Goal: Information Seeking & Learning: Learn about a topic

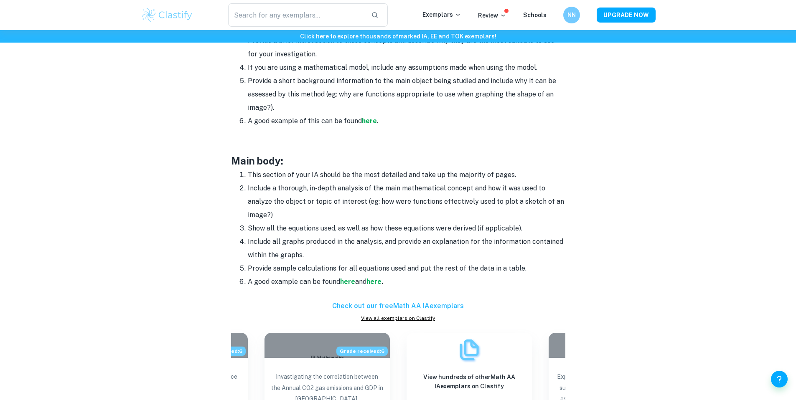
scroll to position [627, 0]
click at [353, 283] on strong "here" at bounding box center [347, 283] width 15 height 8
click at [379, 281] on strong "here" at bounding box center [373, 283] width 15 height 8
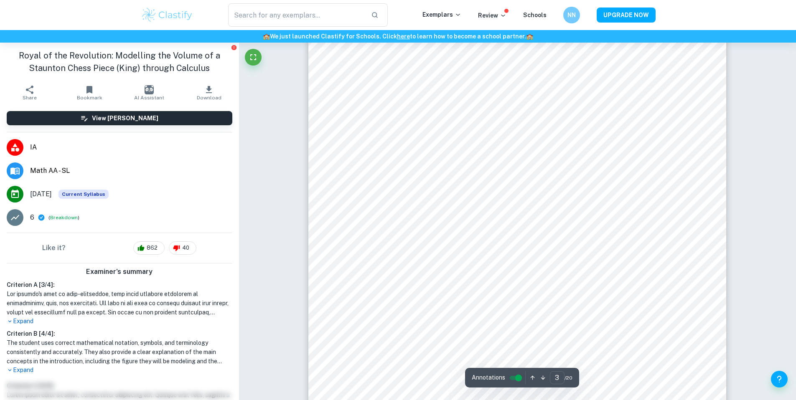
scroll to position [1196, 0]
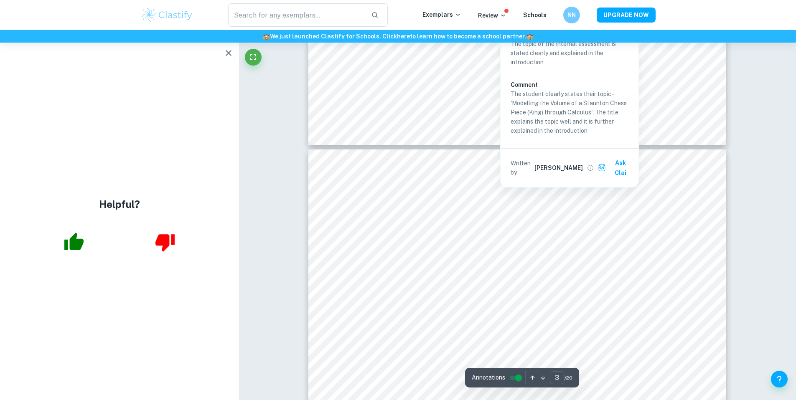
type input "4"
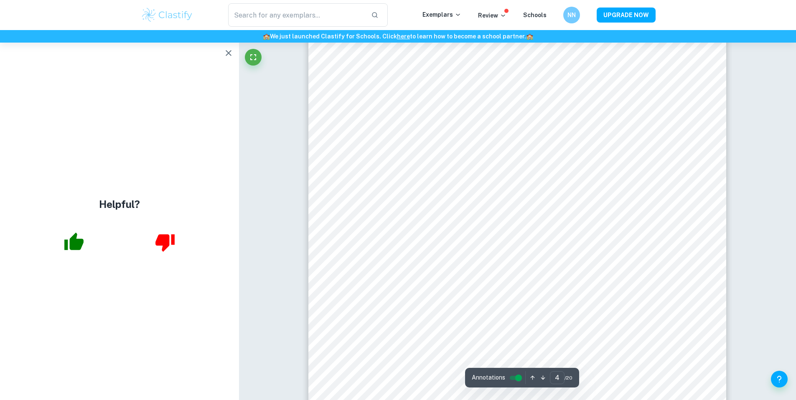
scroll to position [1825, 0]
